Goal: Information Seeking & Learning: Learn about a topic

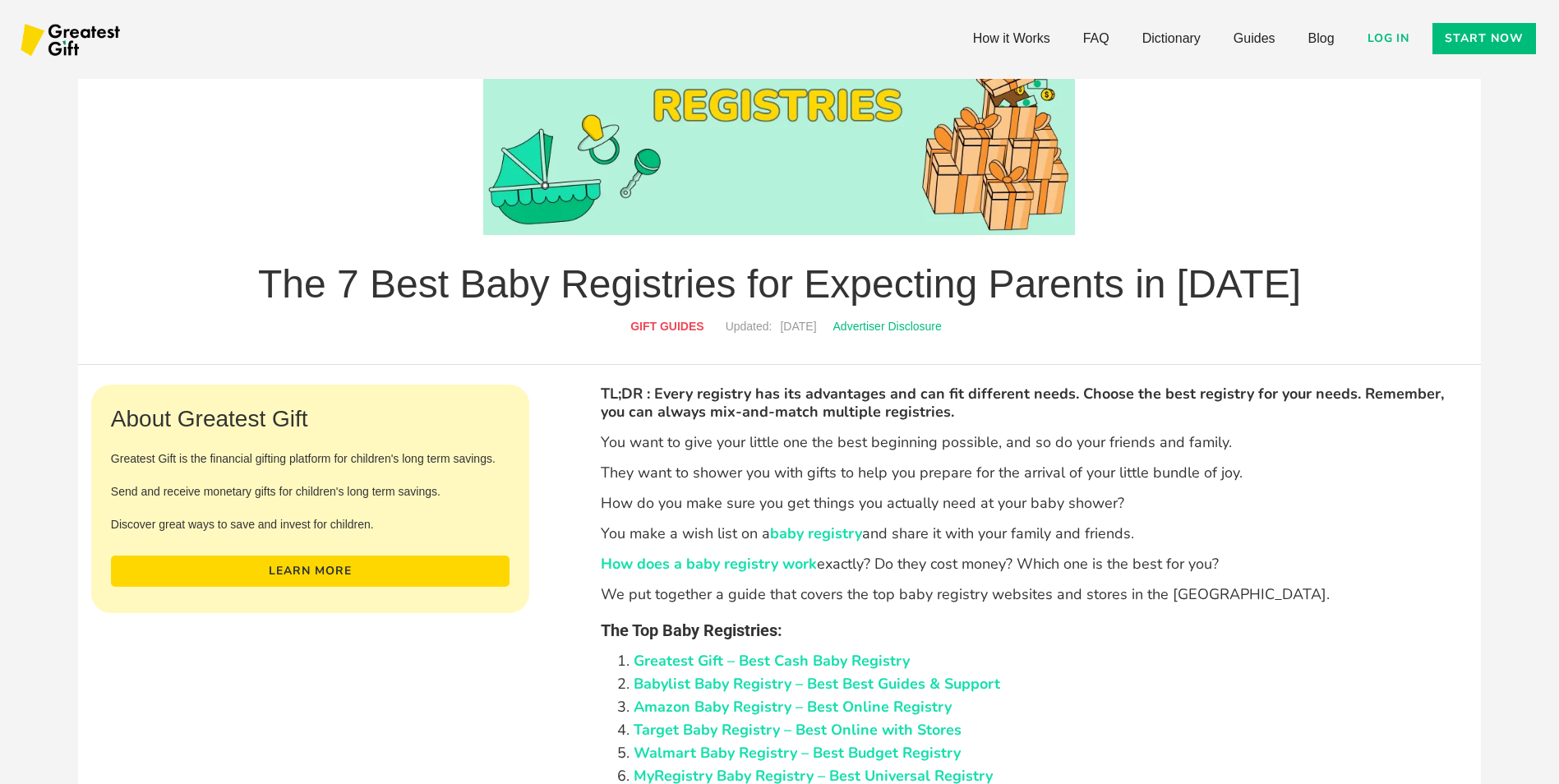
scroll to position [247, 0]
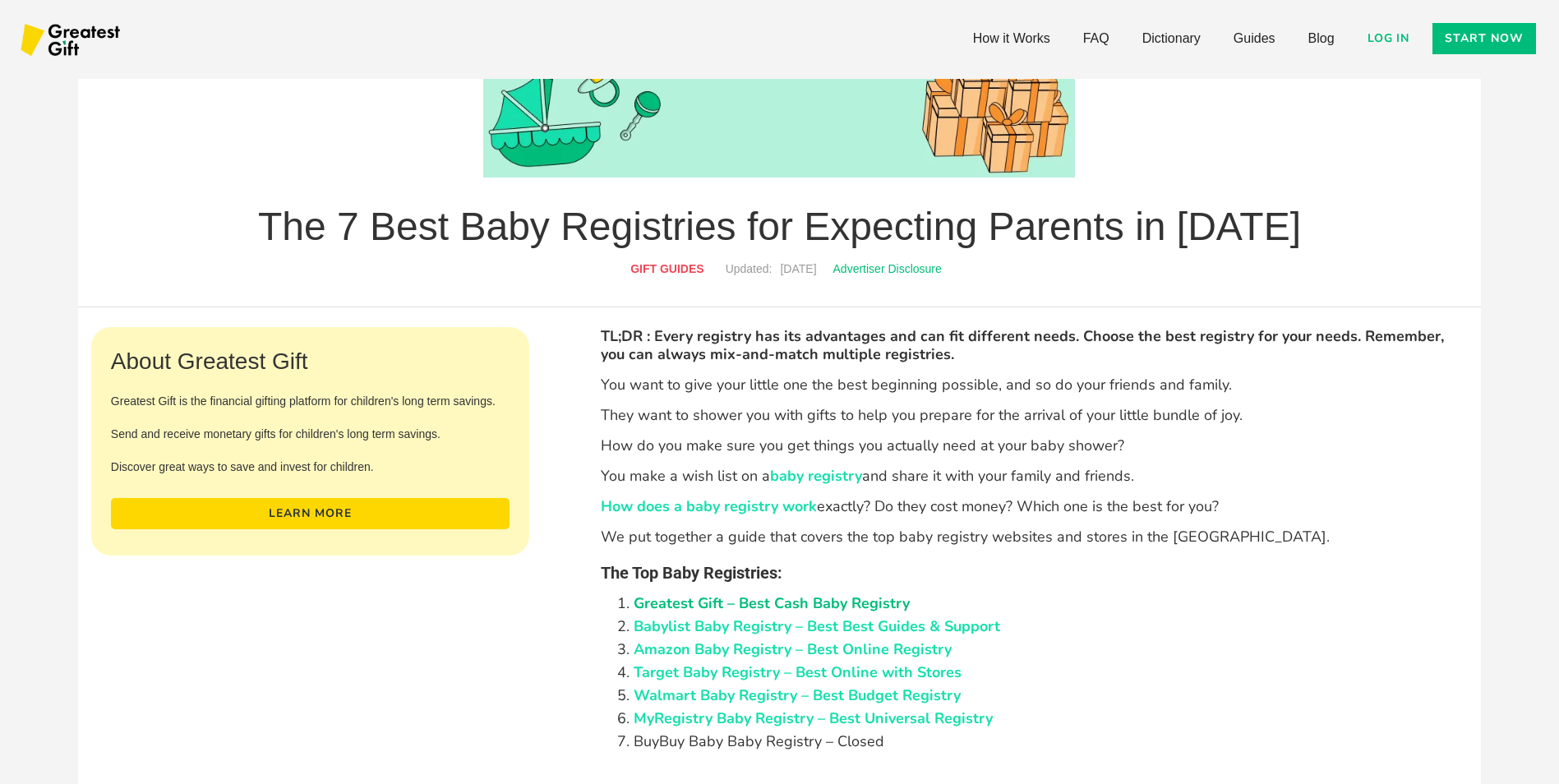
click at [783, 598] on link "Greatest Gift – Best Cash Baby Registry" at bounding box center [772, 603] width 277 height 20
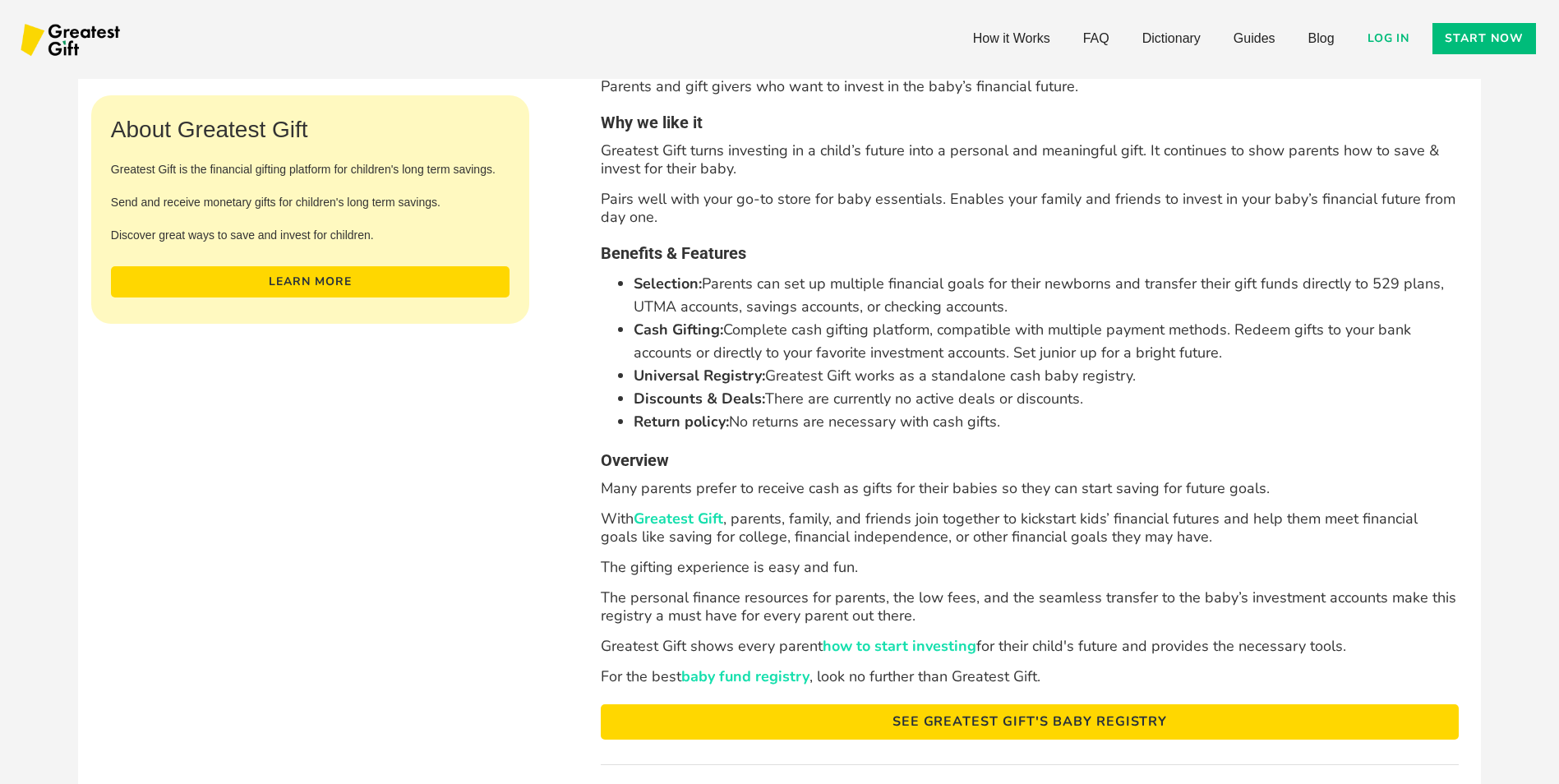
scroll to position [1672, 0]
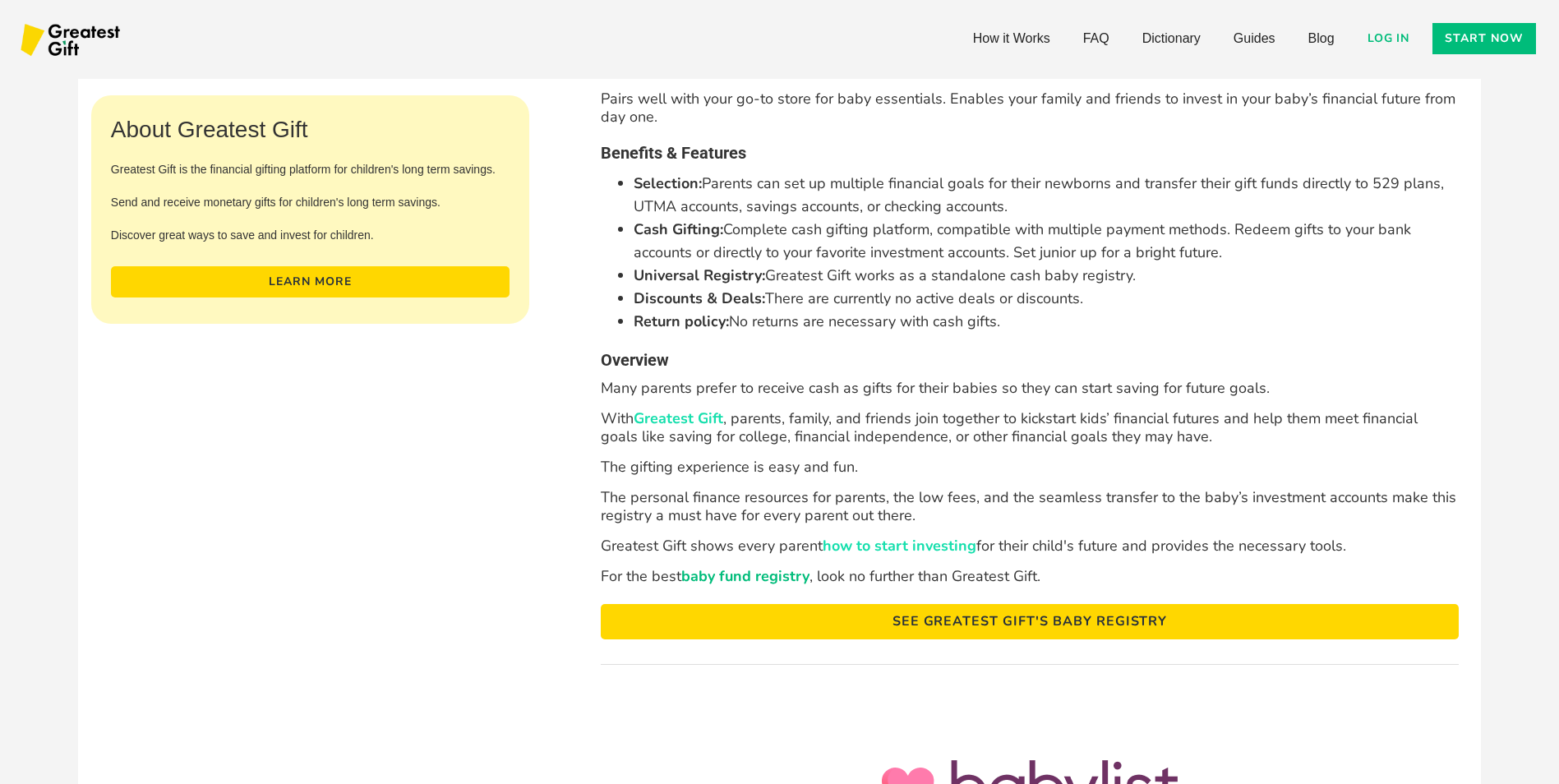
click at [729, 575] on link "baby fund registry" at bounding box center [745, 575] width 128 height 20
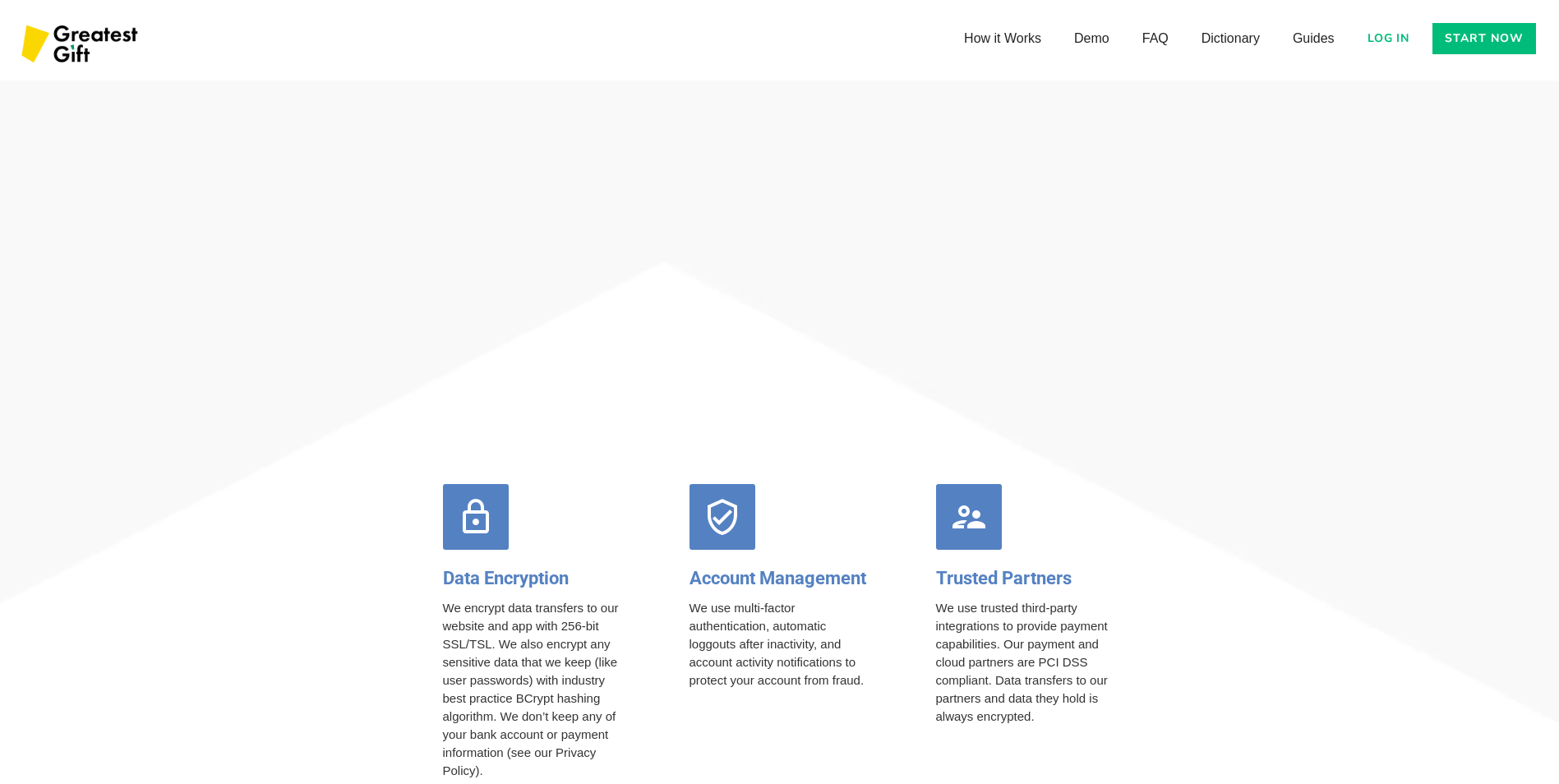
scroll to position [6323, 0]
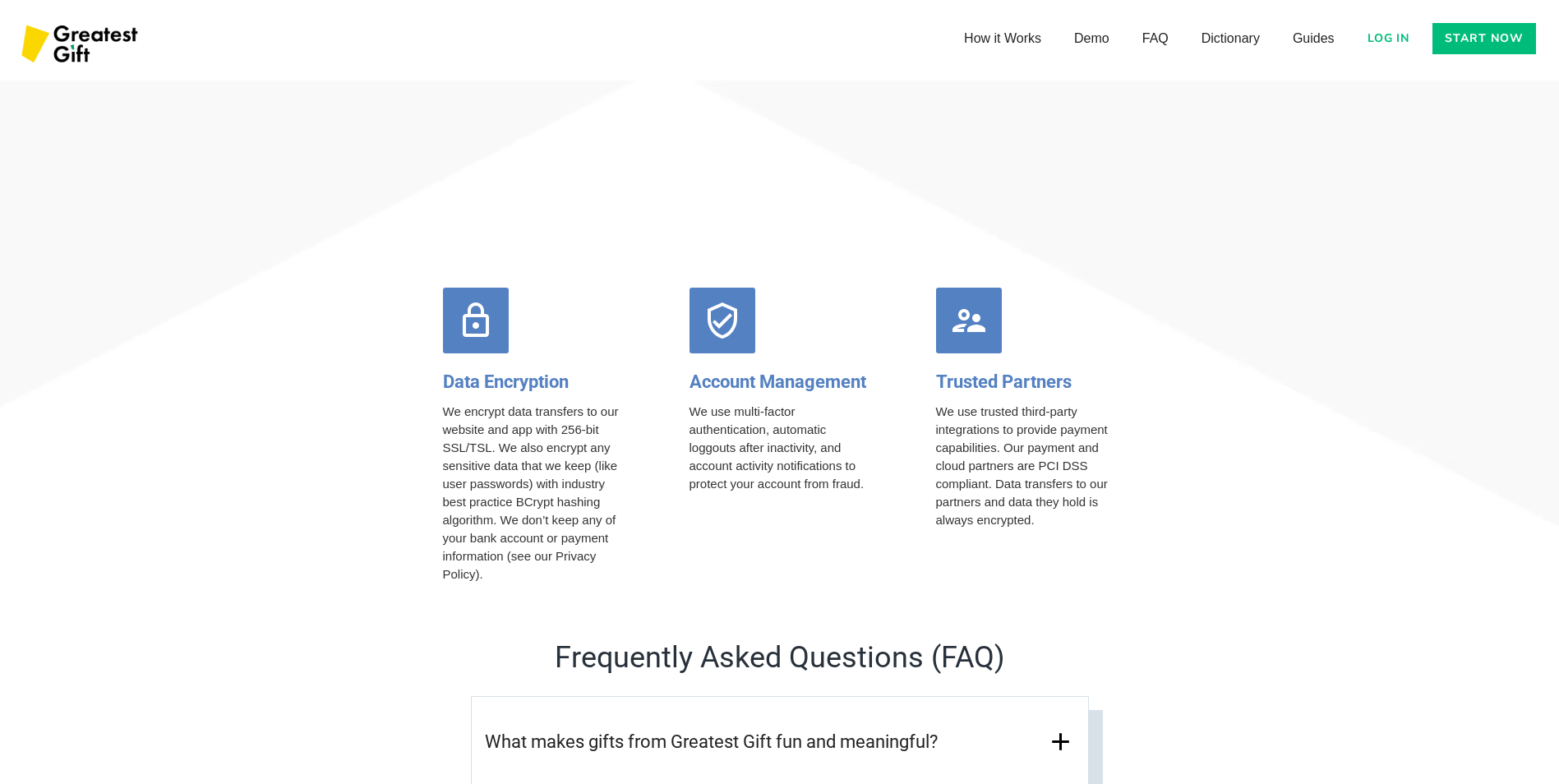
scroll to position [6487, 0]
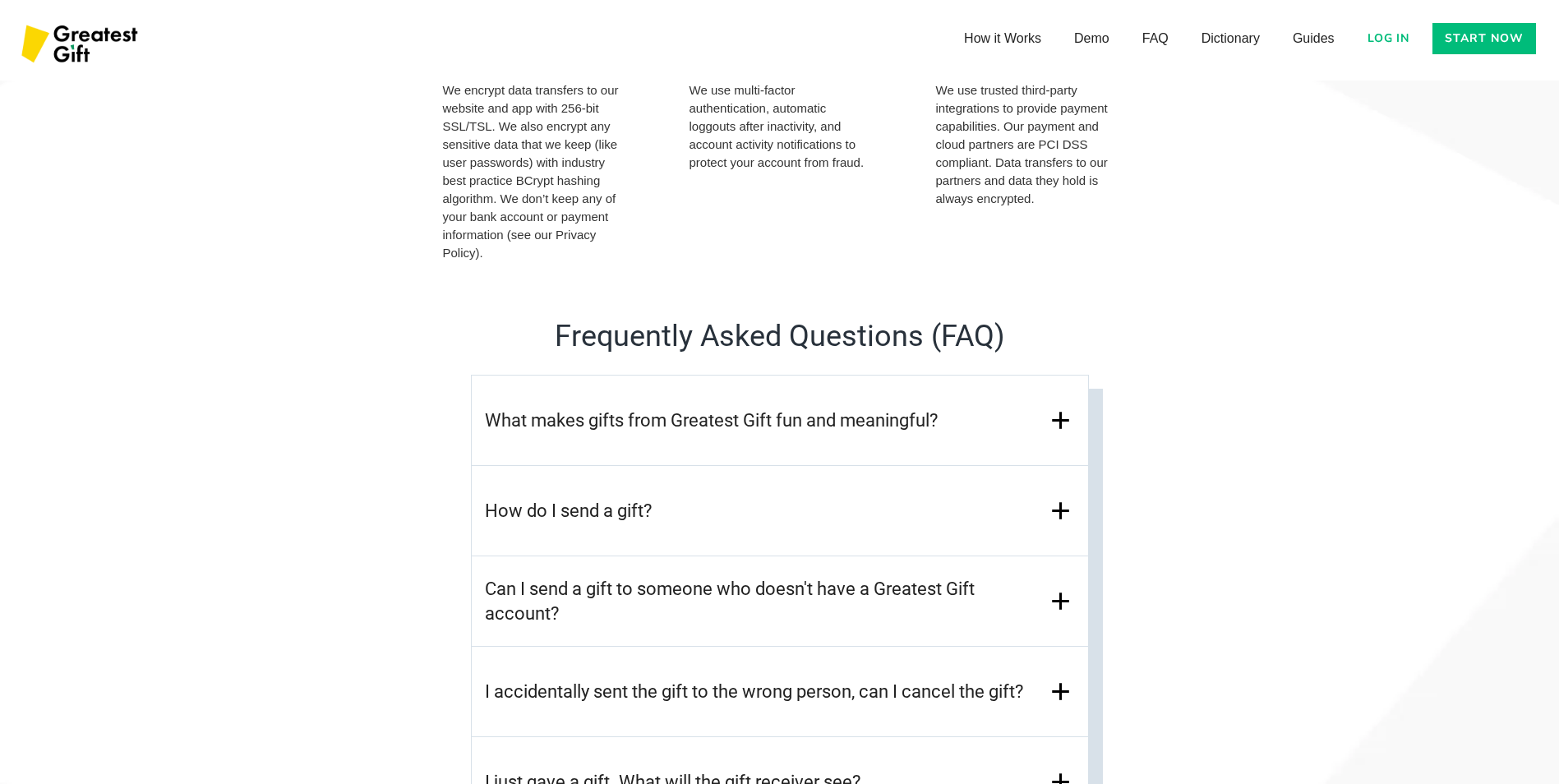
scroll to position [6816, 0]
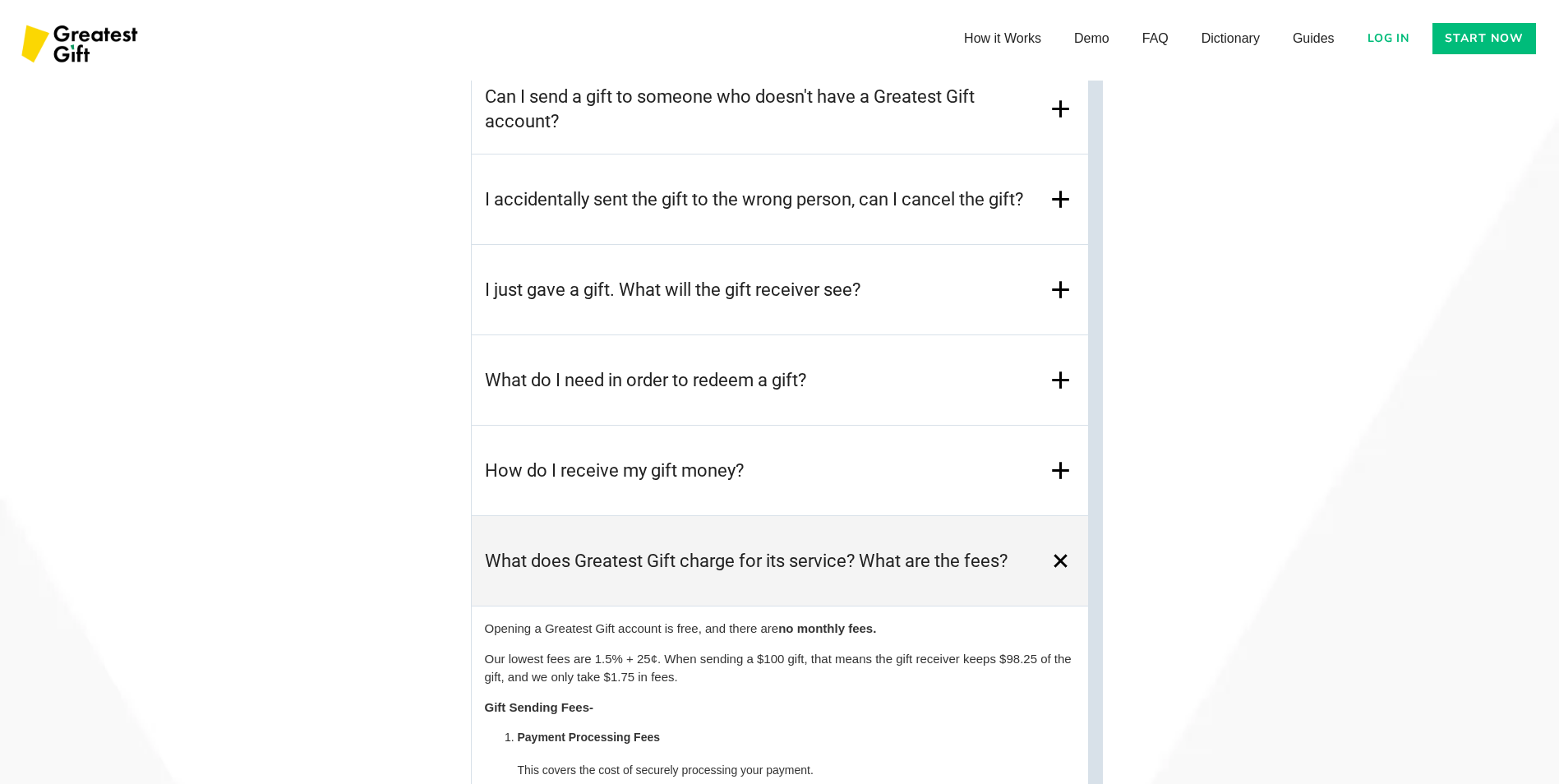
scroll to position [7309, 0]
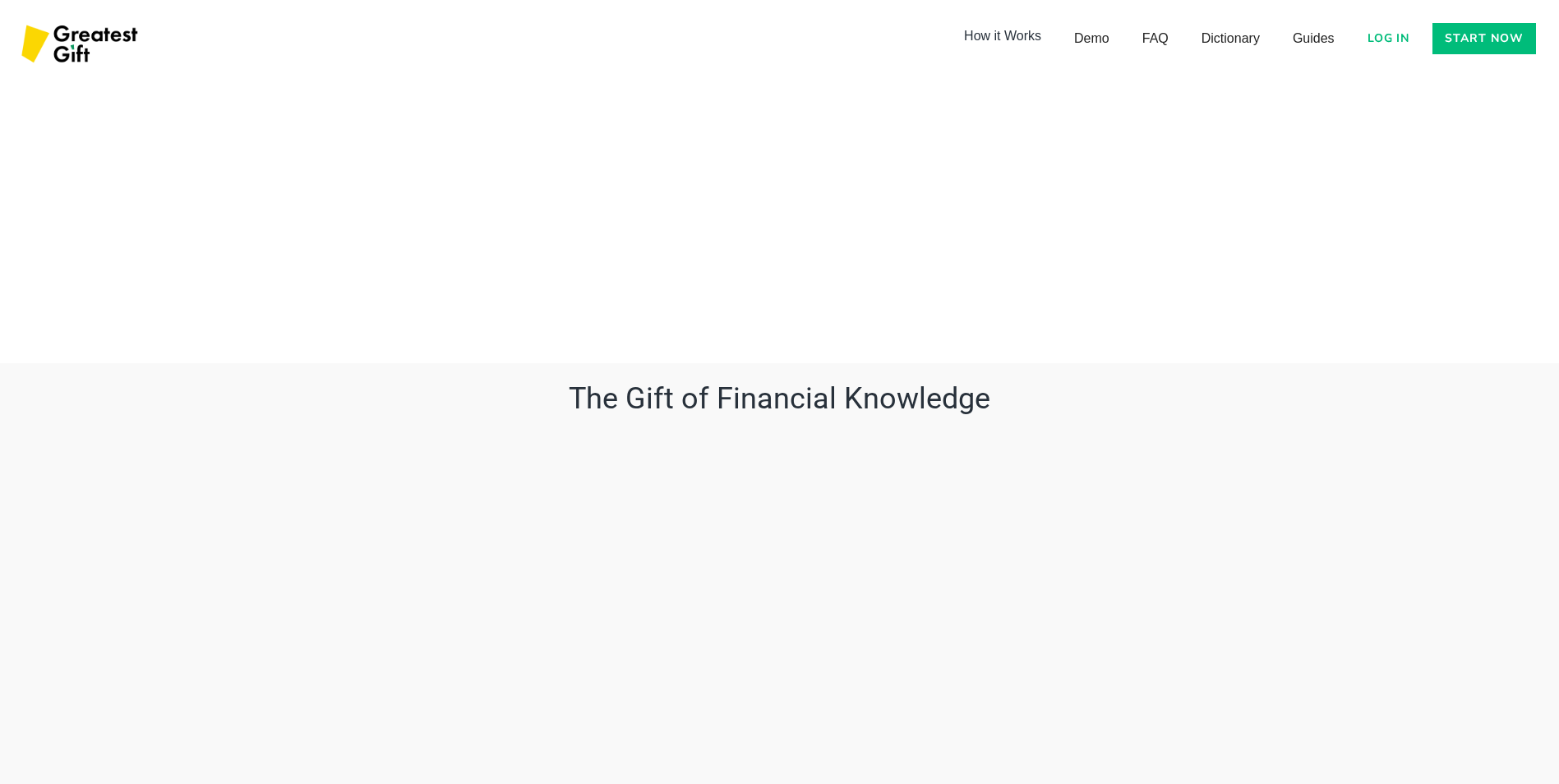
click at [998, 35] on link "How it Works" at bounding box center [1003, 35] width 110 height 32
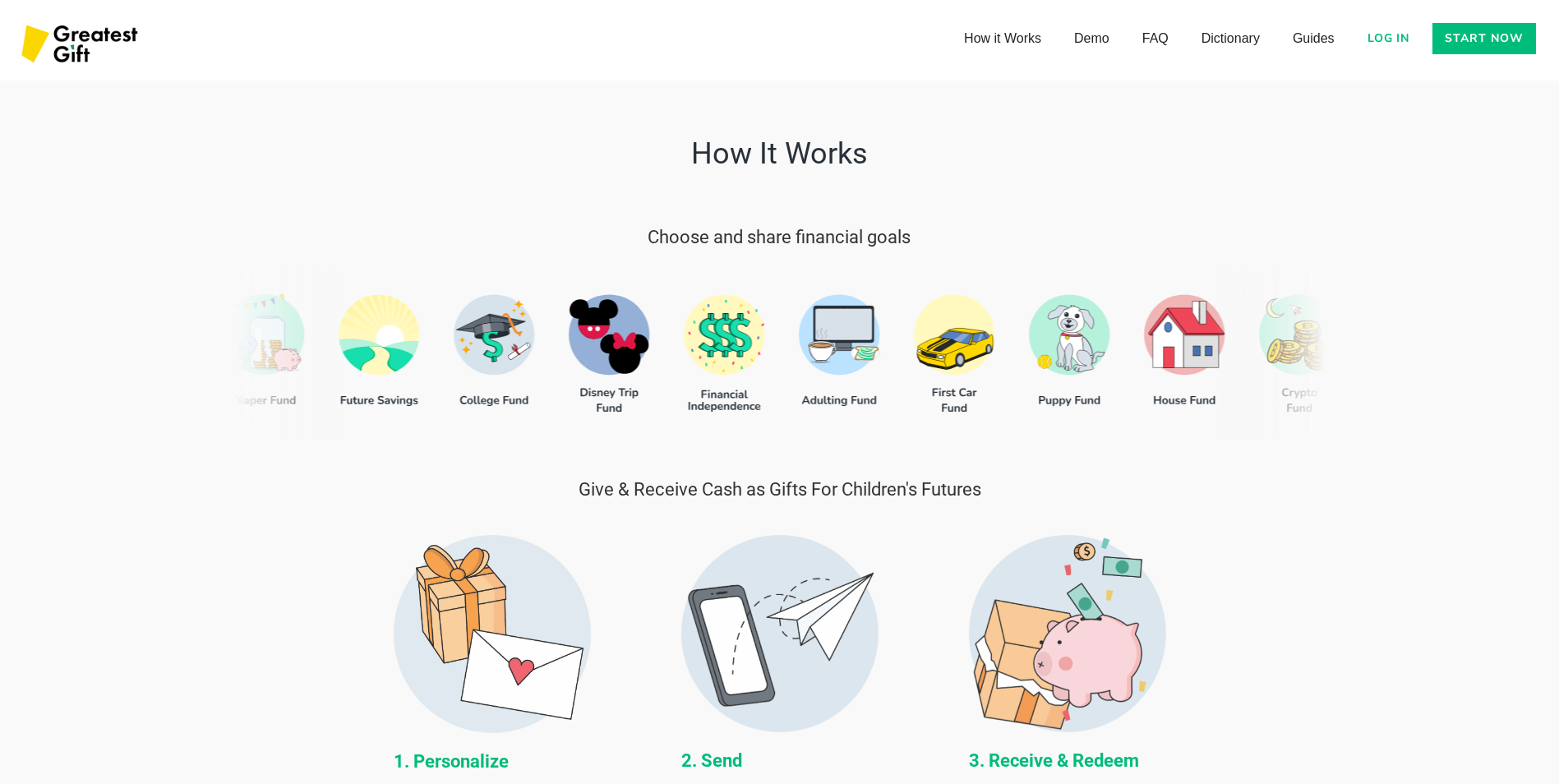
scroll to position [547, 0]
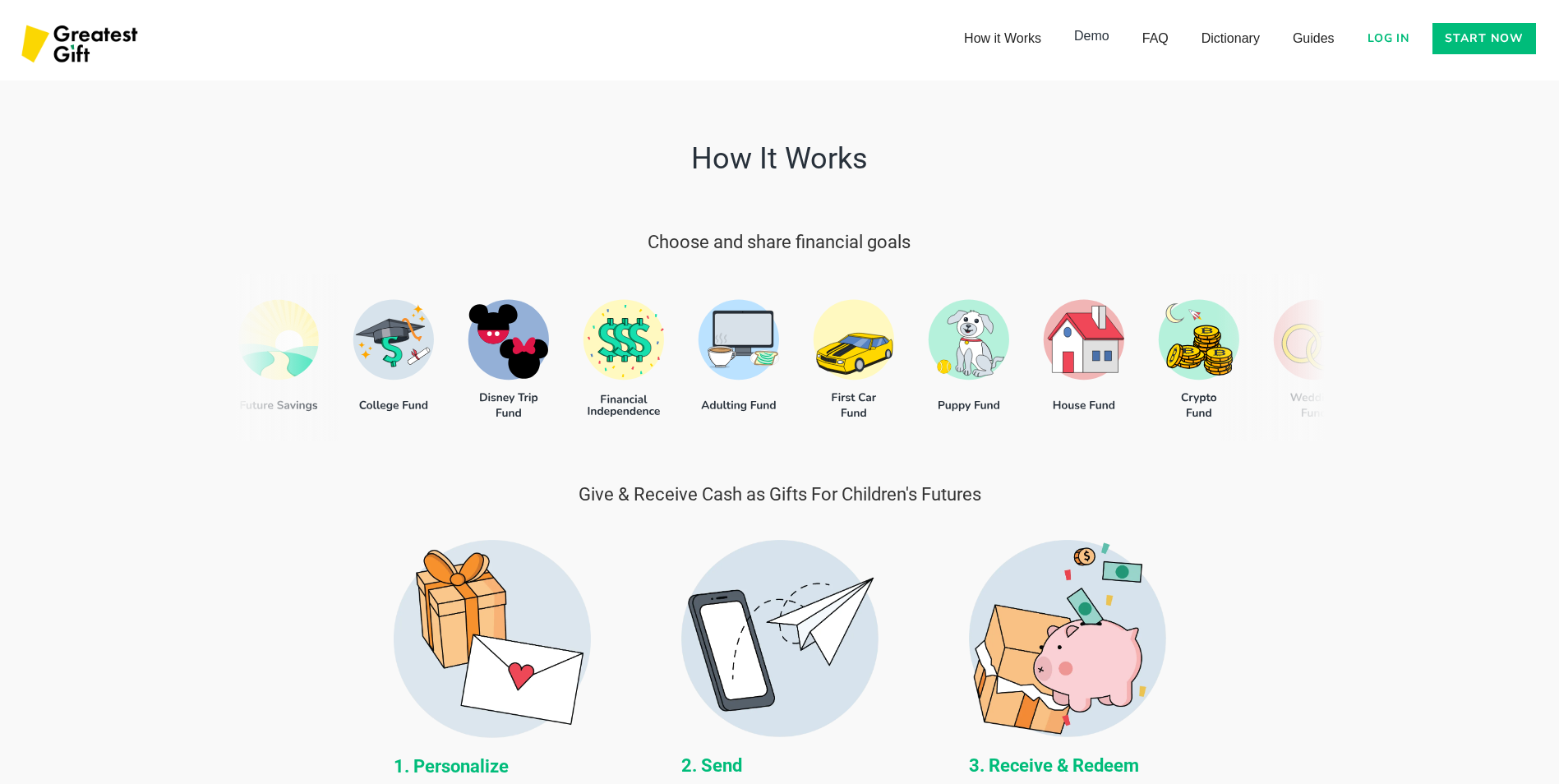
click at [1098, 36] on link "Demo" at bounding box center [1091, 35] width 68 height 32
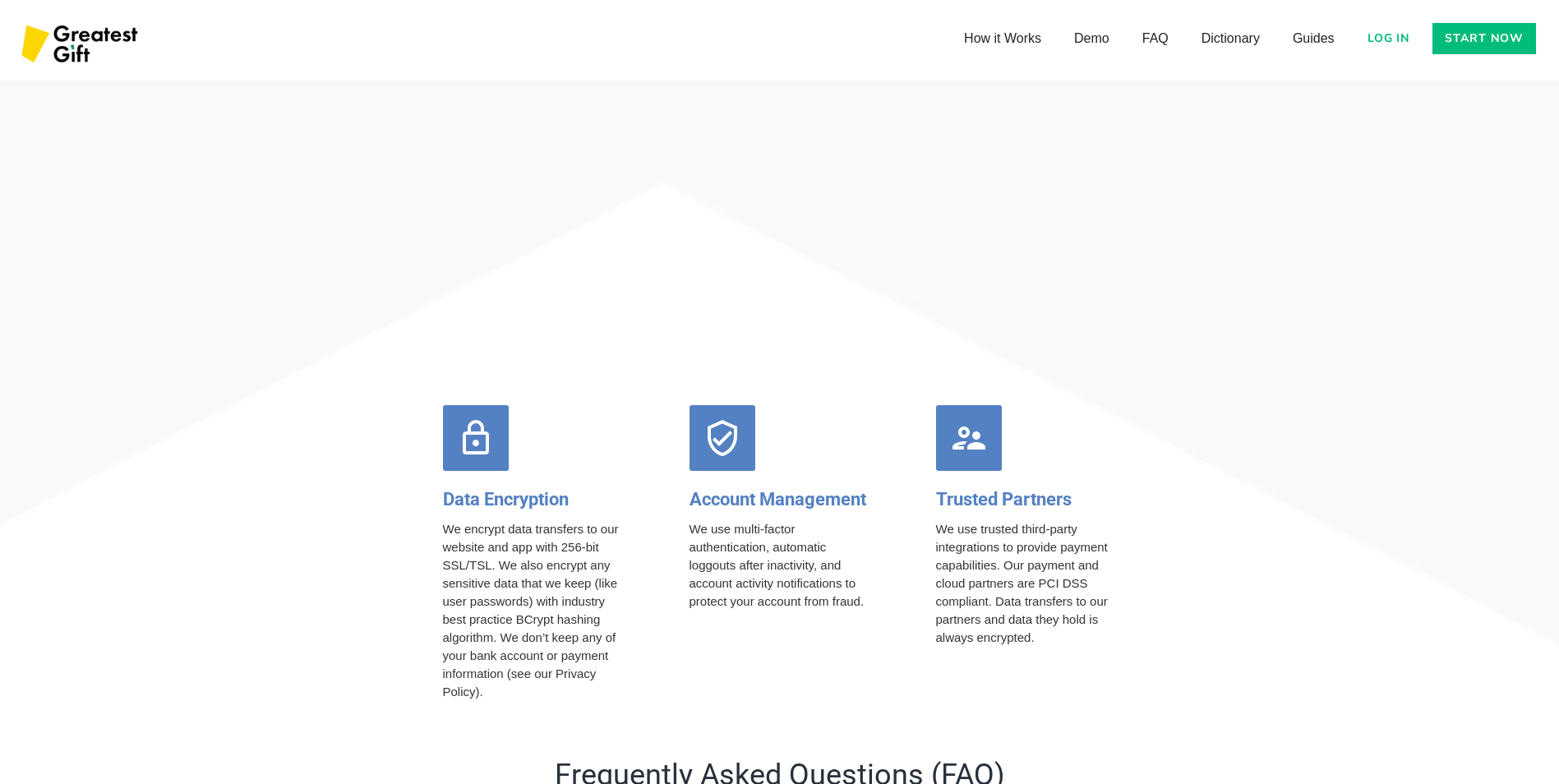
scroll to position [6585, 0]
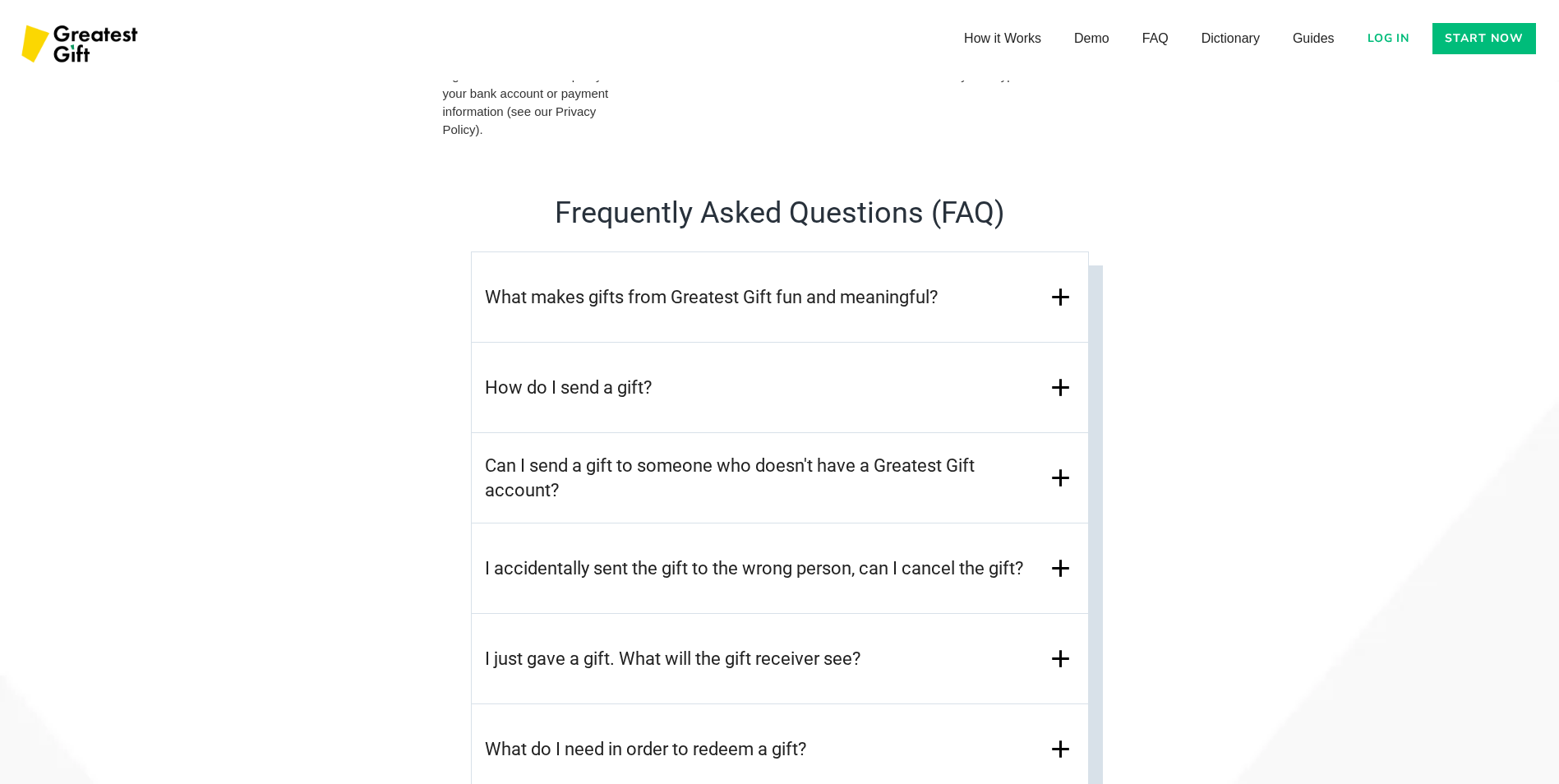
scroll to position [6913, 0]
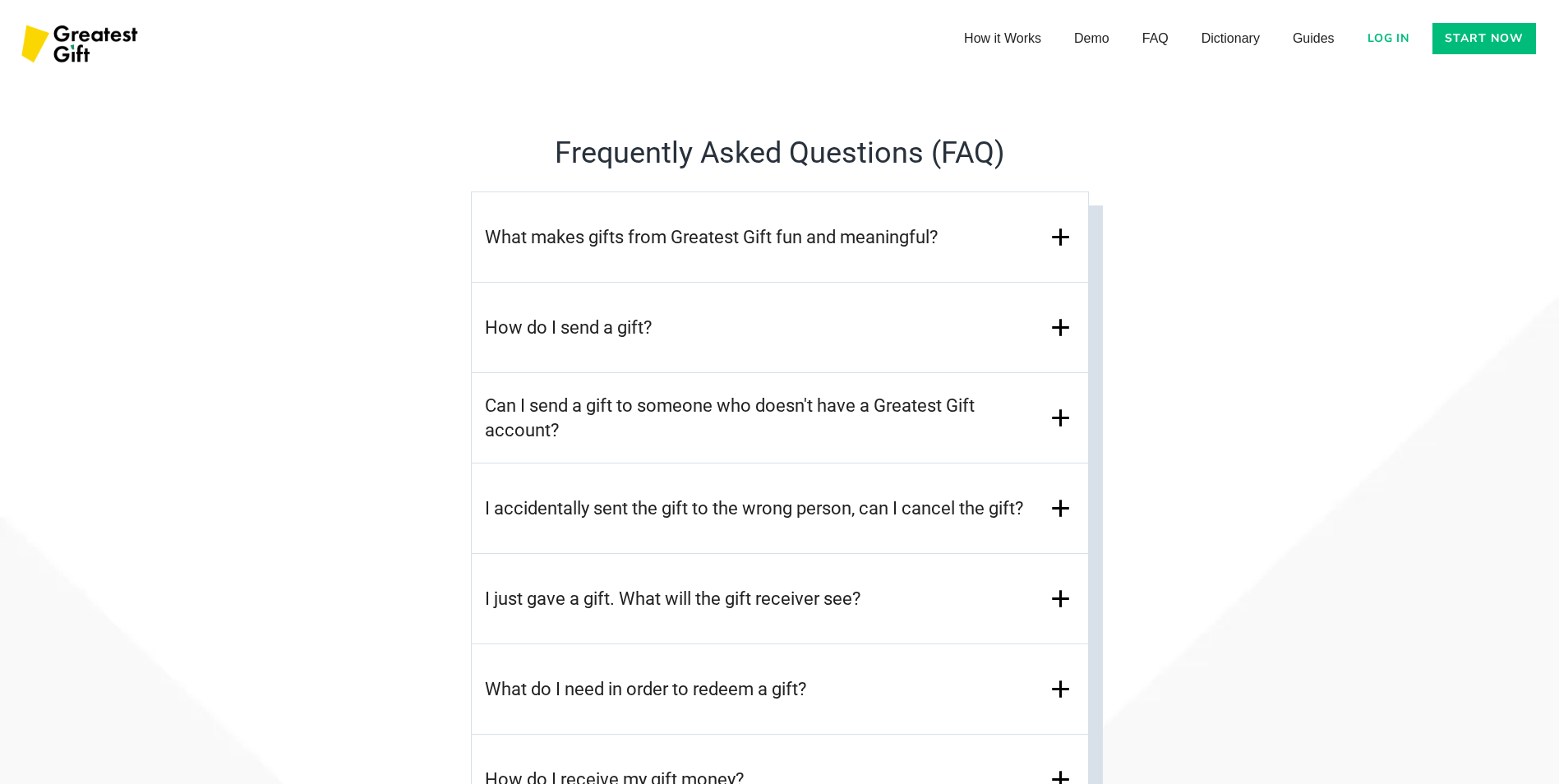
drag, startPoint x: 1307, startPoint y: 542, endPoint x: 1143, endPoint y: 398, distance: 218.2
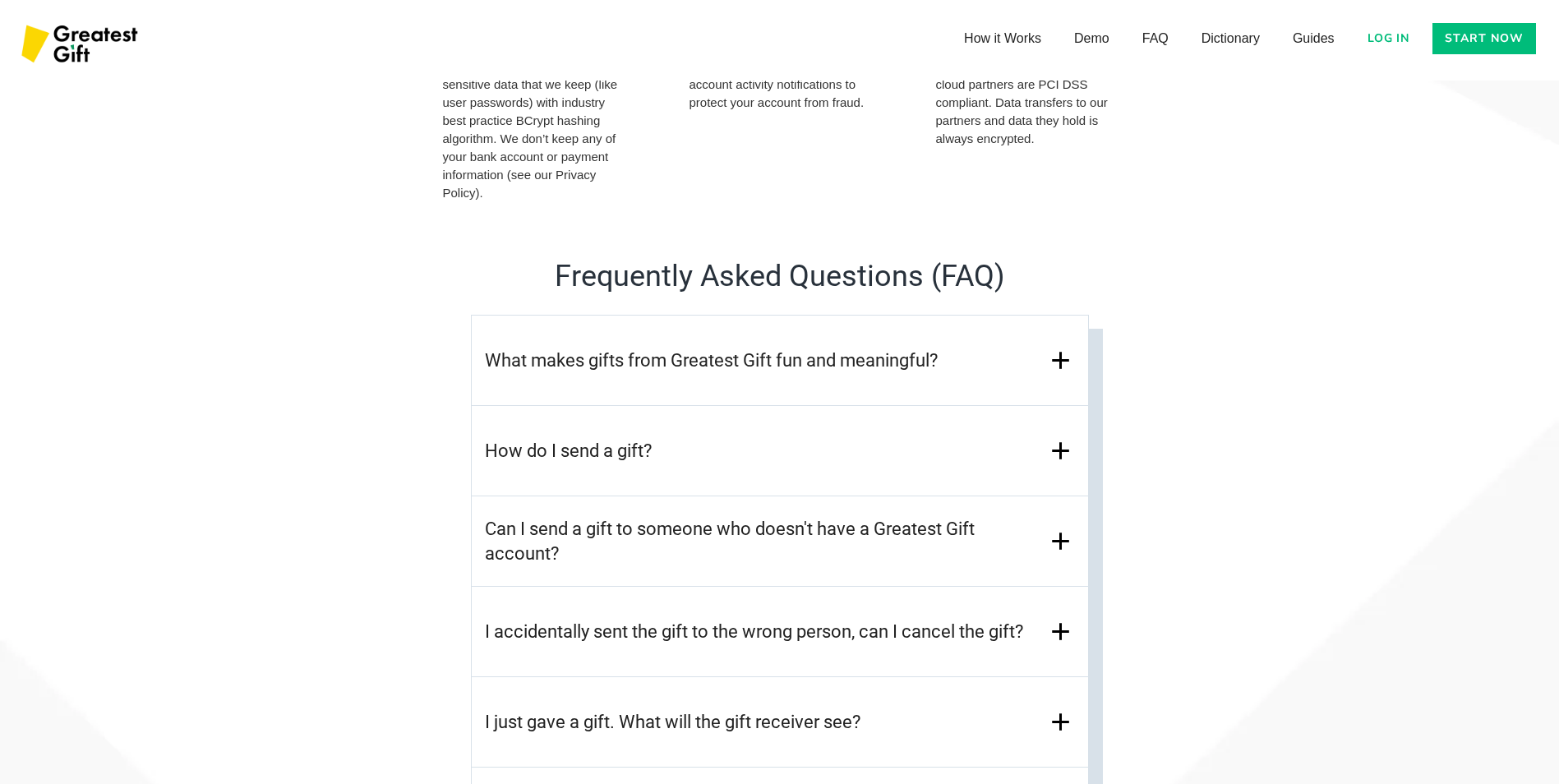
scroll to position [6470, 0]
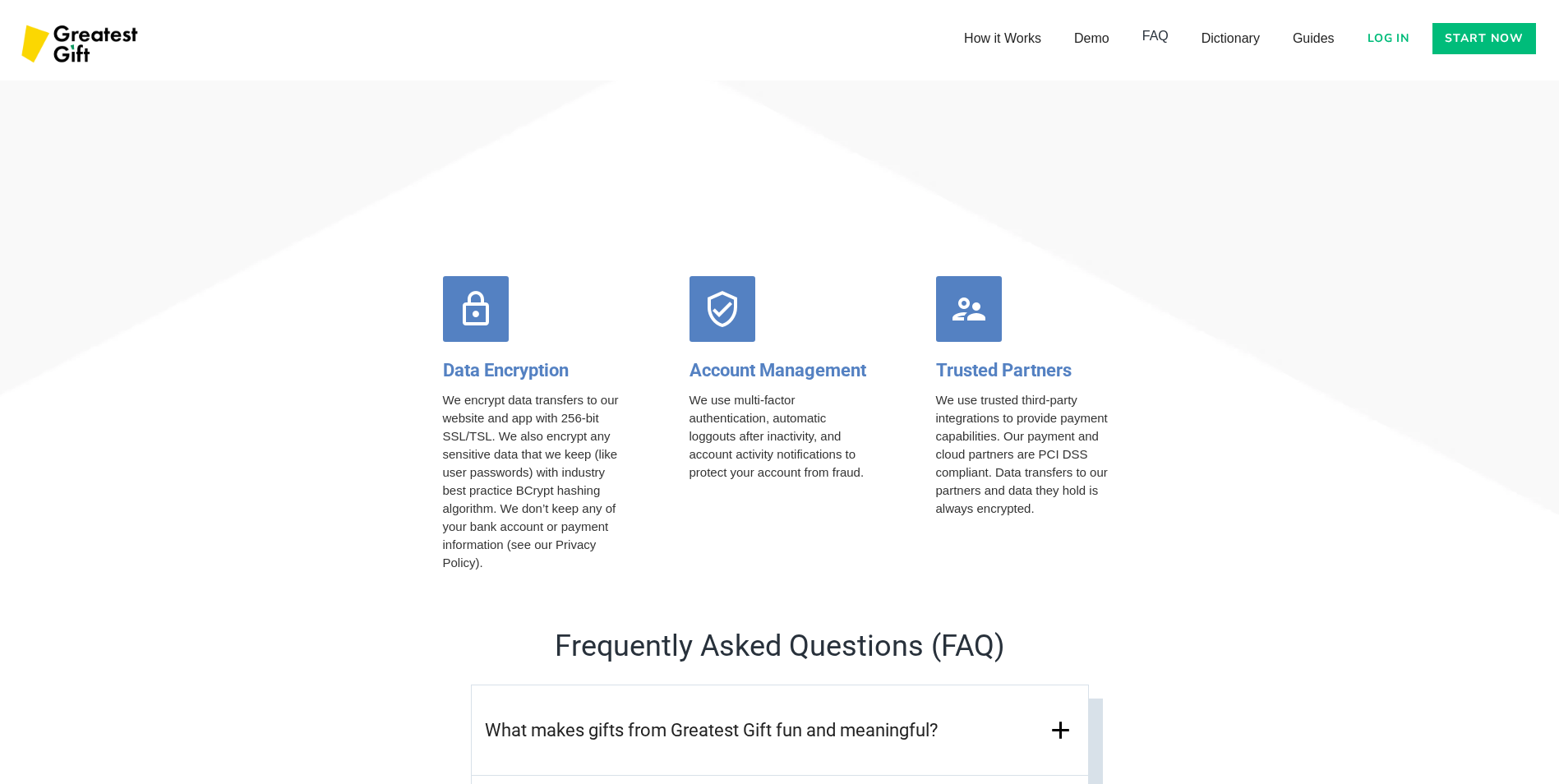
click at [1153, 34] on link "FAQ" at bounding box center [1155, 35] width 59 height 32
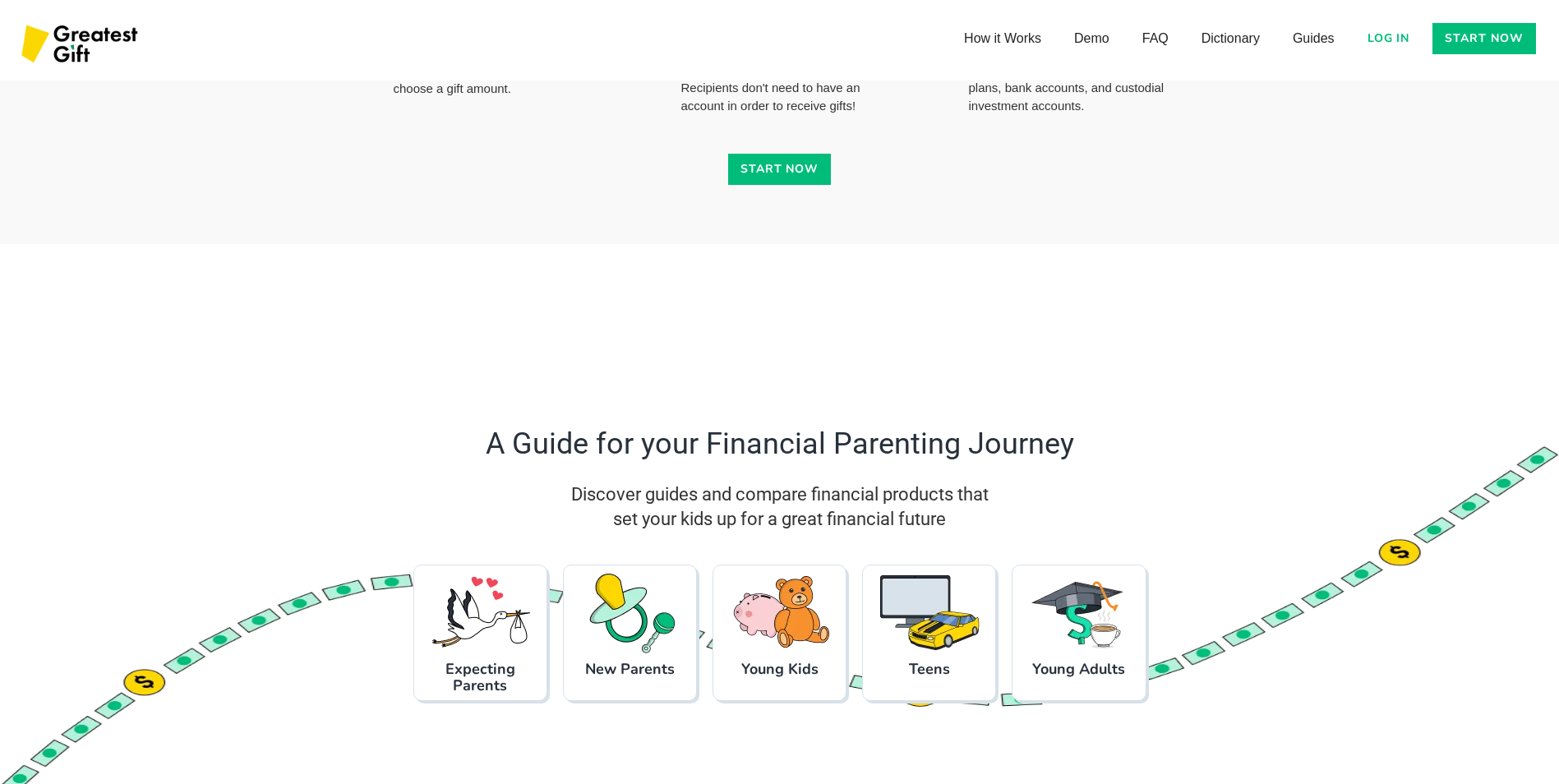
scroll to position [1133, 0]
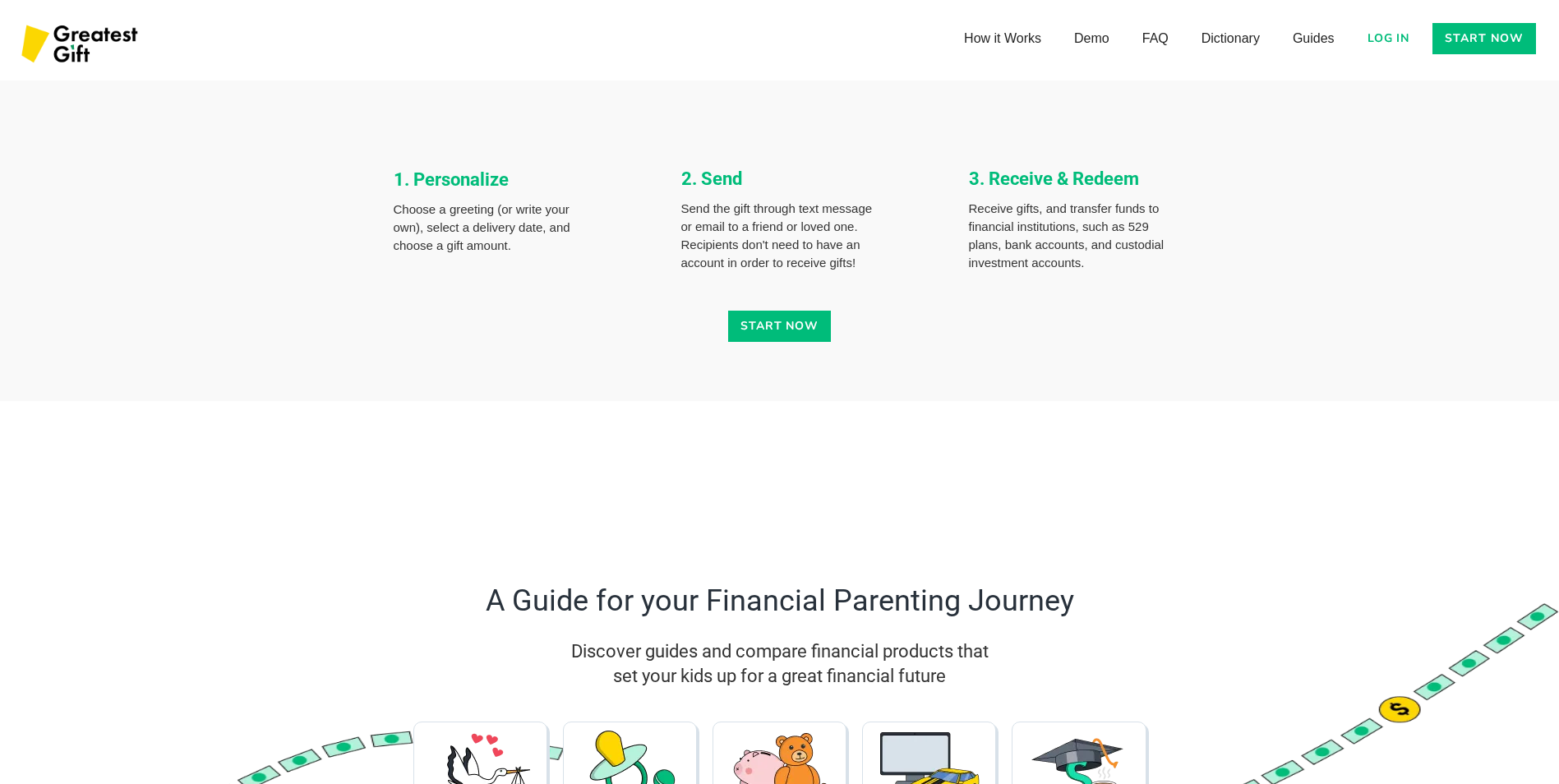
click at [751, 313] on link "Start now" at bounding box center [780, 327] width 103 height 31
